Goal: Find specific page/section: Find specific page/section

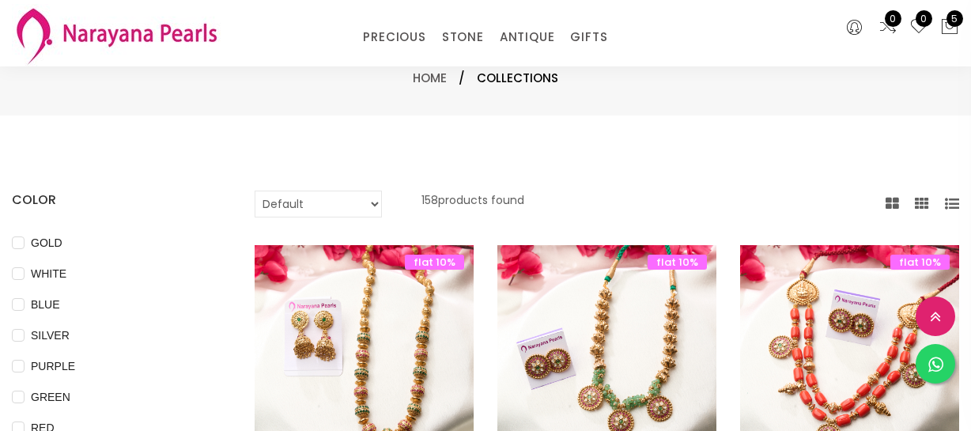
select select "INR"
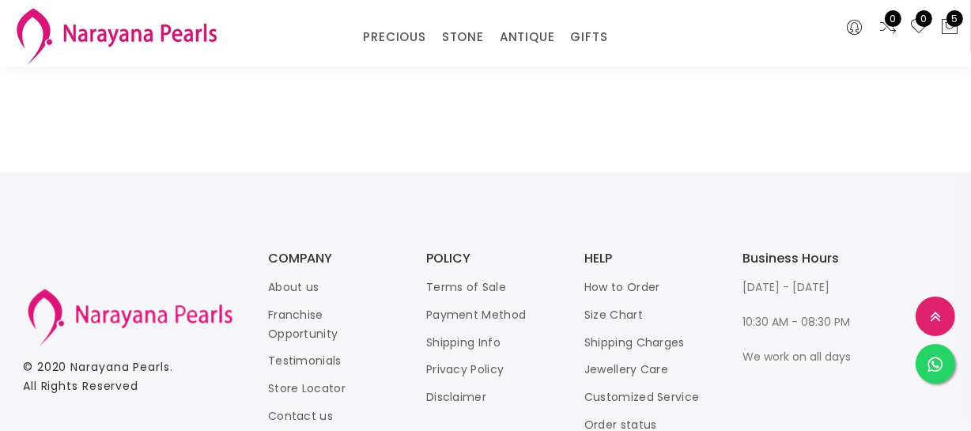
scroll to position [2390, 0]
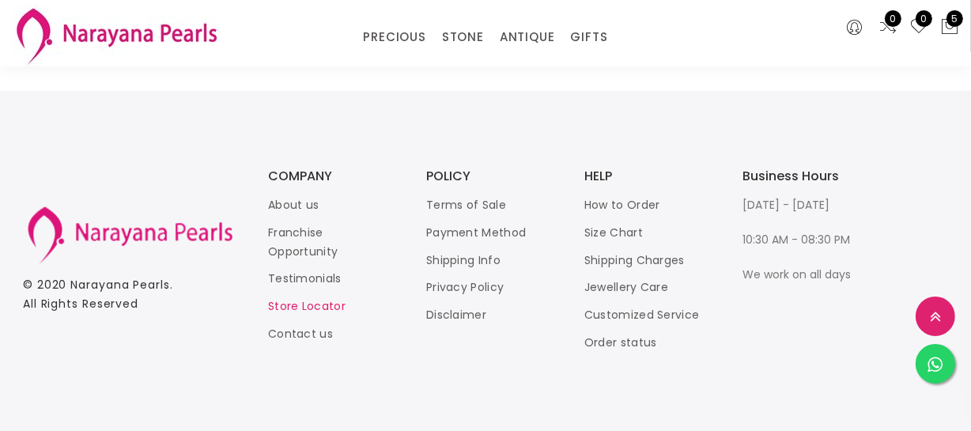
click at [318, 302] on link "Store Locator" at bounding box center [306, 307] width 77 height 16
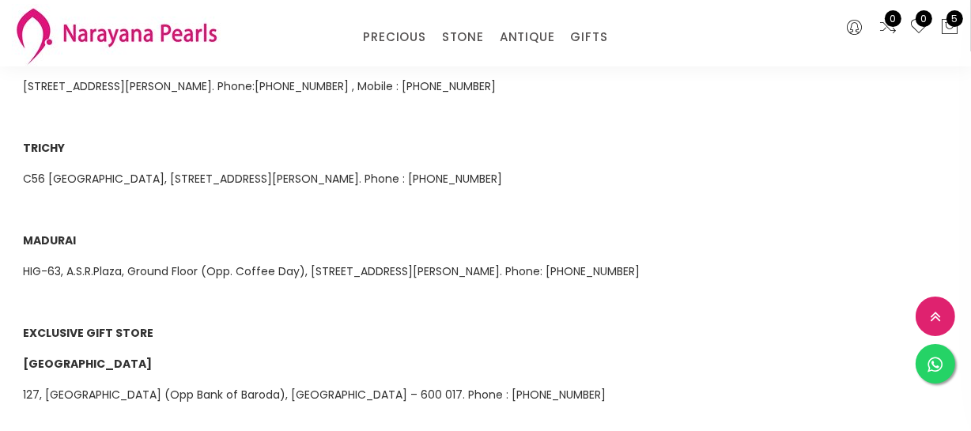
scroll to position [933, 0]
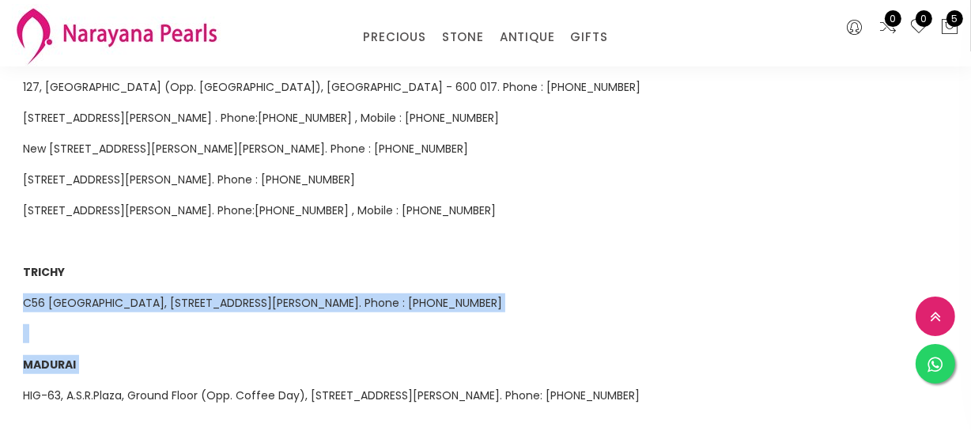
drag, startPoint x: 24, startPoint y: 277, endPoint x: 791, endPoint y: 319, distance: 768.5
click at [500, 324] on p at bounding box center [485, 333] width 925 height 19
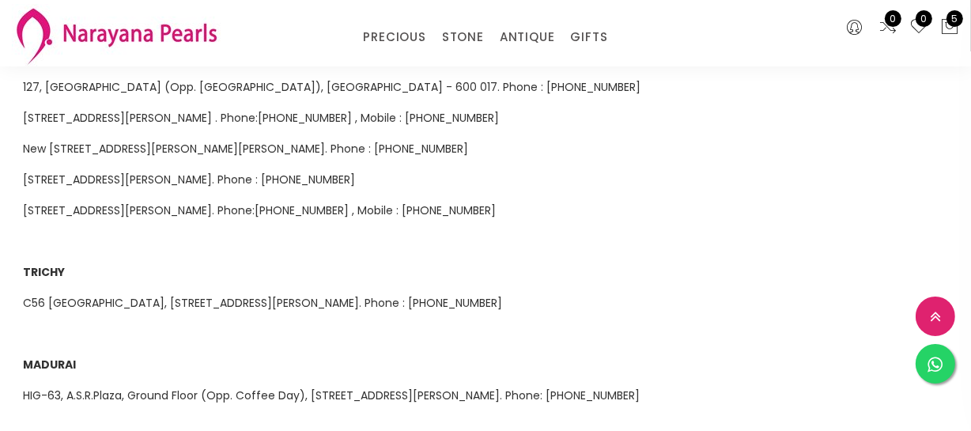
click at [490, 295] on span "C56 [GEOGRAPHIC_DATA], [STREET_ADDRESS][PERSON_NAME]. Phone : [PHONE_NUMBER]" at bounding box center [262, 303] width 479 height 16
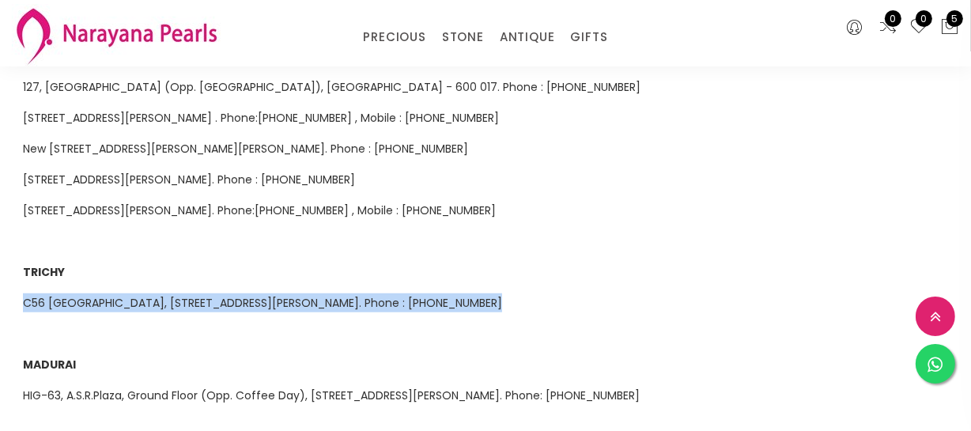
click at [490, 295] on span "C56 [GEOGRAPHIC_DATA], [STREET_ADDRESS][PERSON_NAME]. Phone : [PHONE_NUMBER]" at bounding box center [262, 303] width 479 height 16
copy span "C56 [GEOGRAPHIC_DATA], [STREET_ADDRESS][PERSON_NAME]. Phone : [PHONE_NUMBER]"
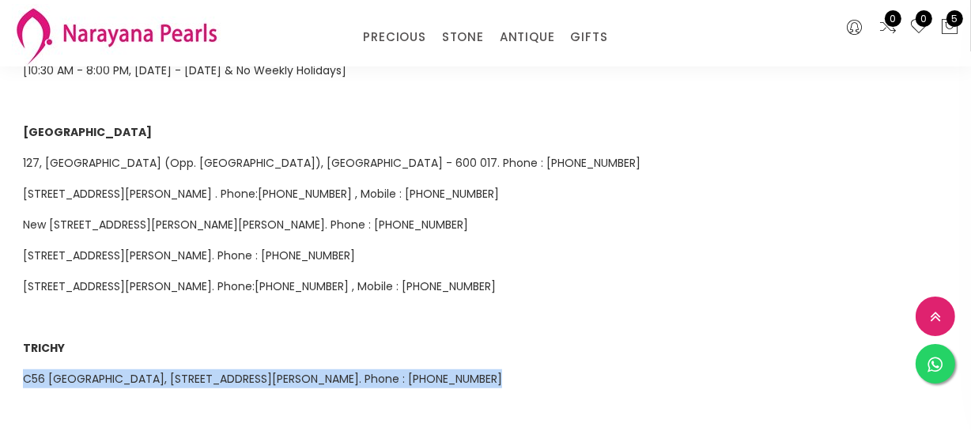
scroll to position [575, 0]
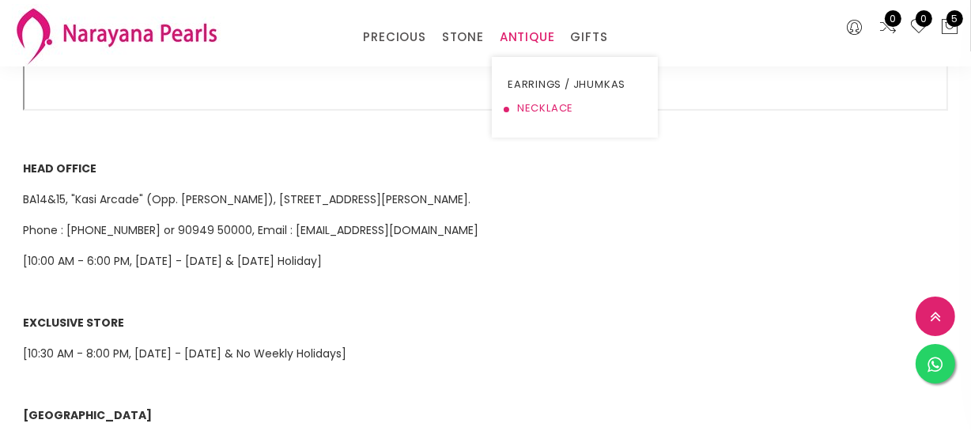
click at [531, 110] on link "NECKLACE" at bounding box center [574, 108] width 134 height 24
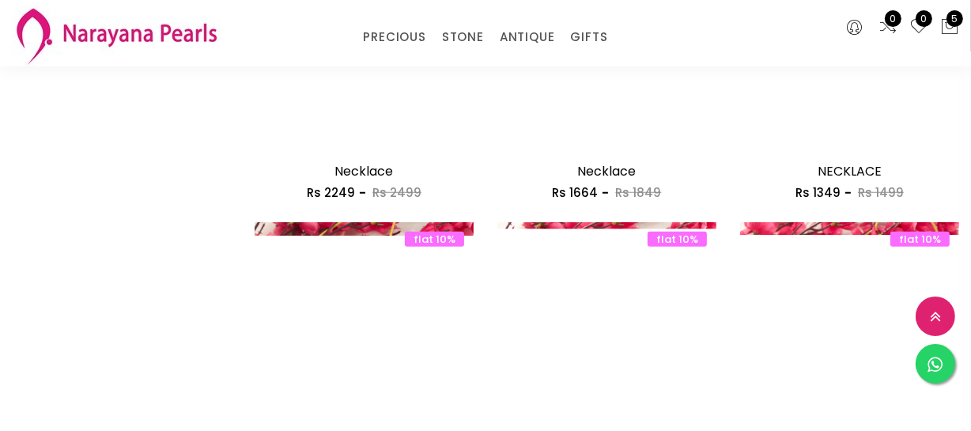
scroll to position [1077, 0]
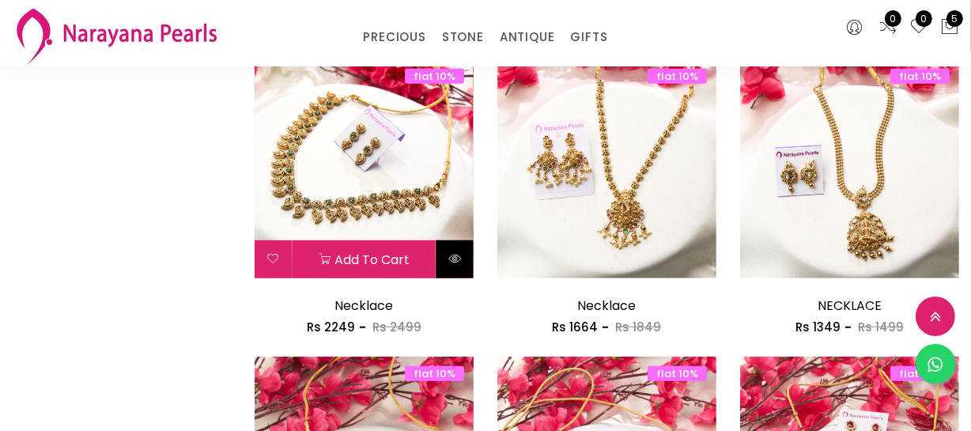
click at [449, 261] on icon at bounding box center [454, 258] width 13 height 13
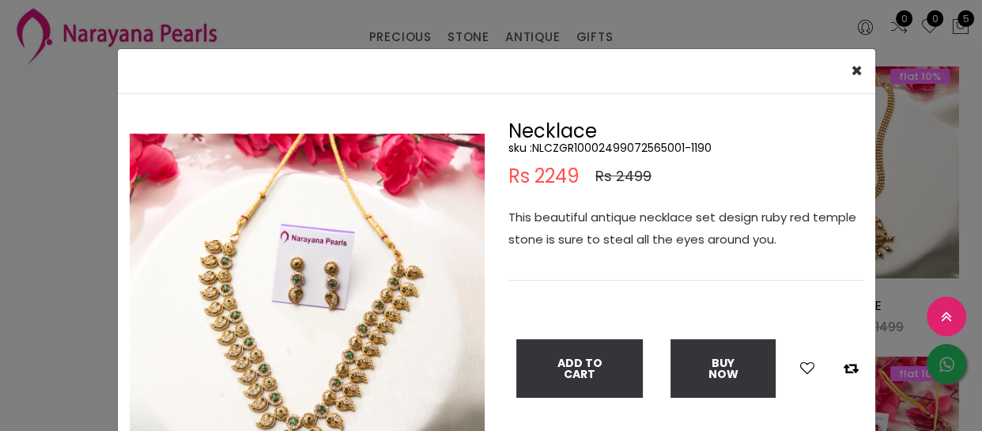
click at [270, 379] on img at bounding box center [307, 311] width 355 height 355
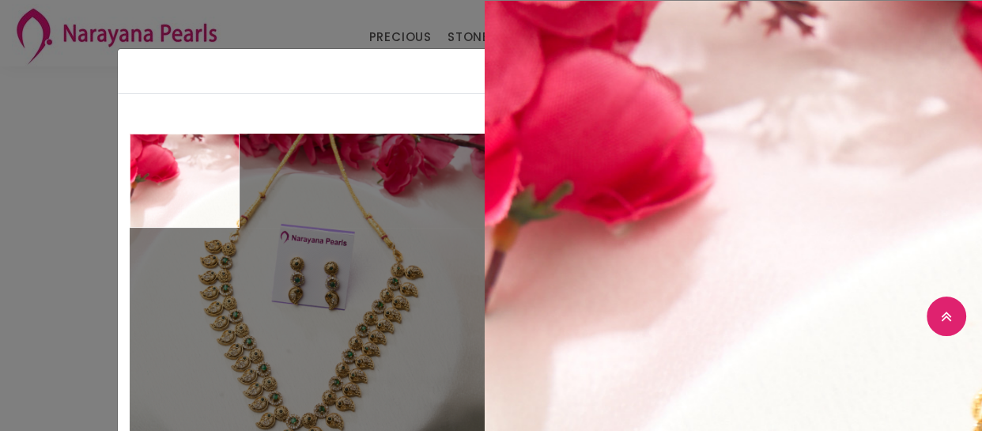
click at [62, 151] on div "× Close Double (click / press) on the image to zoom (in / out). Necklace sku : …" at bounding box center [491, 215] width 982 height 431
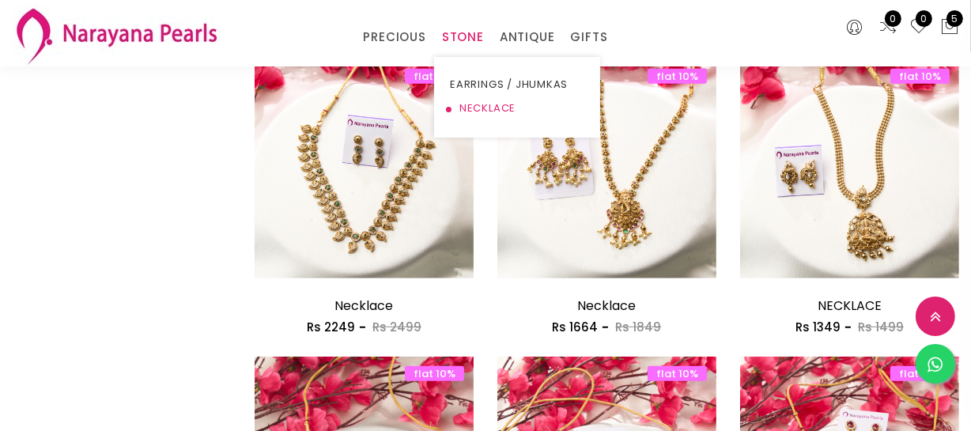
click at [471, 105] on link "NECKLACE" at bounding box center [517, 108] width 134 height 24
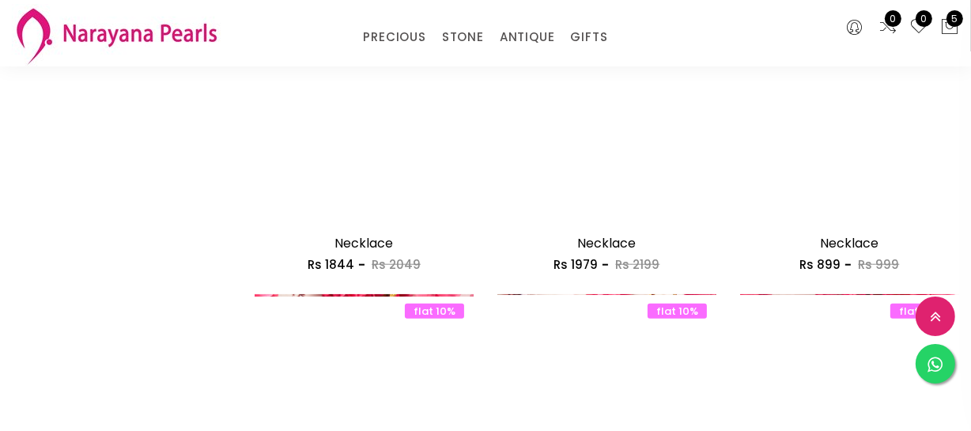
scroll to position [1724, 0]
